Goal: Obtain resource: Obtain resource

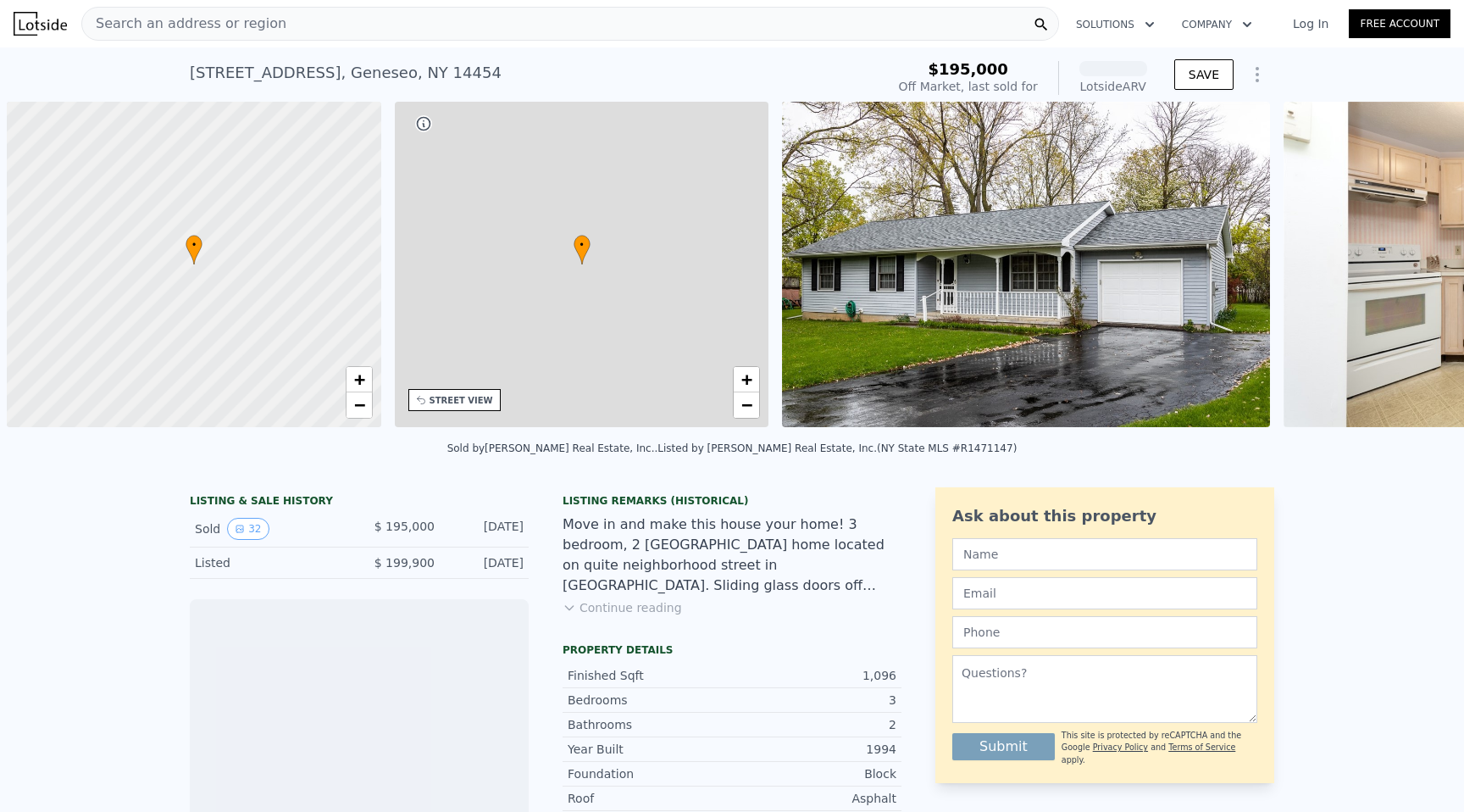
scroll to position [0, 6]
